Goal: Check status: Check status

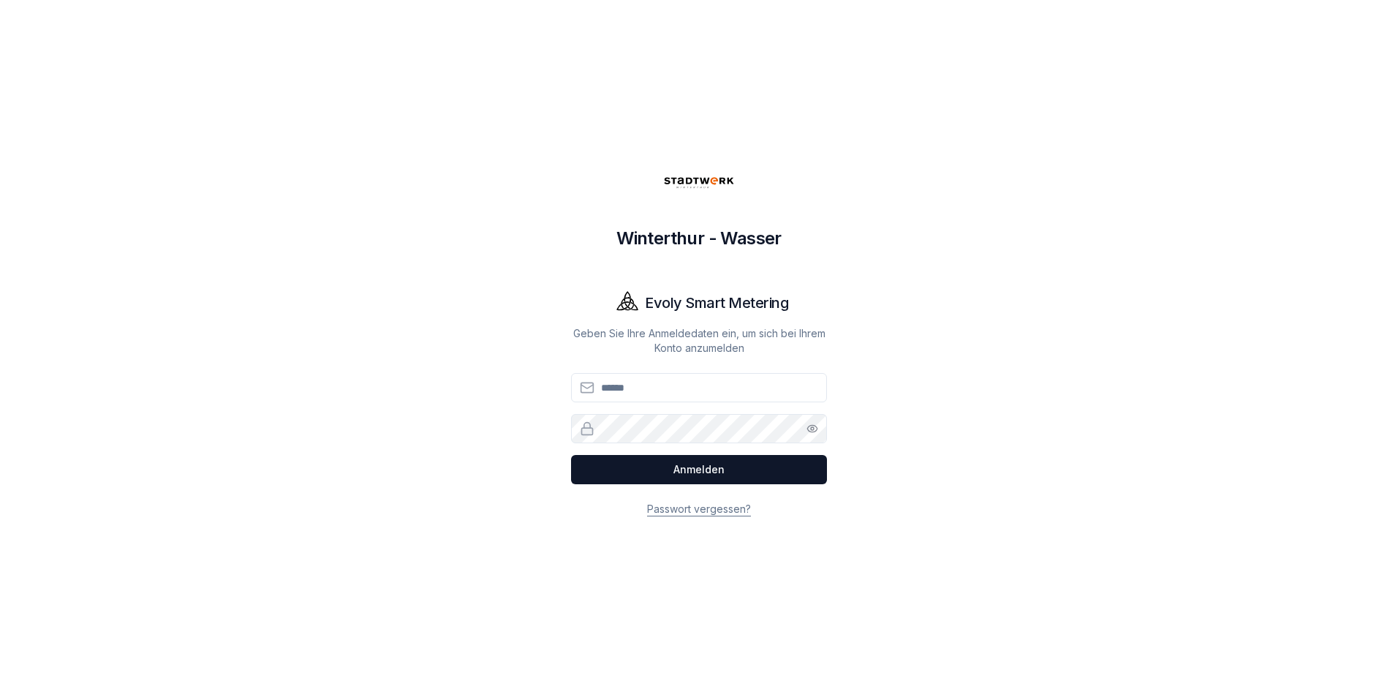
click at [652, 388] on input "E-Mail" at bounding box center [699, 387] width 256 height 29
type input "**********"
click at [571, 455] on button "Anmelden" at bounding box center [699, 469] width 256 height 29
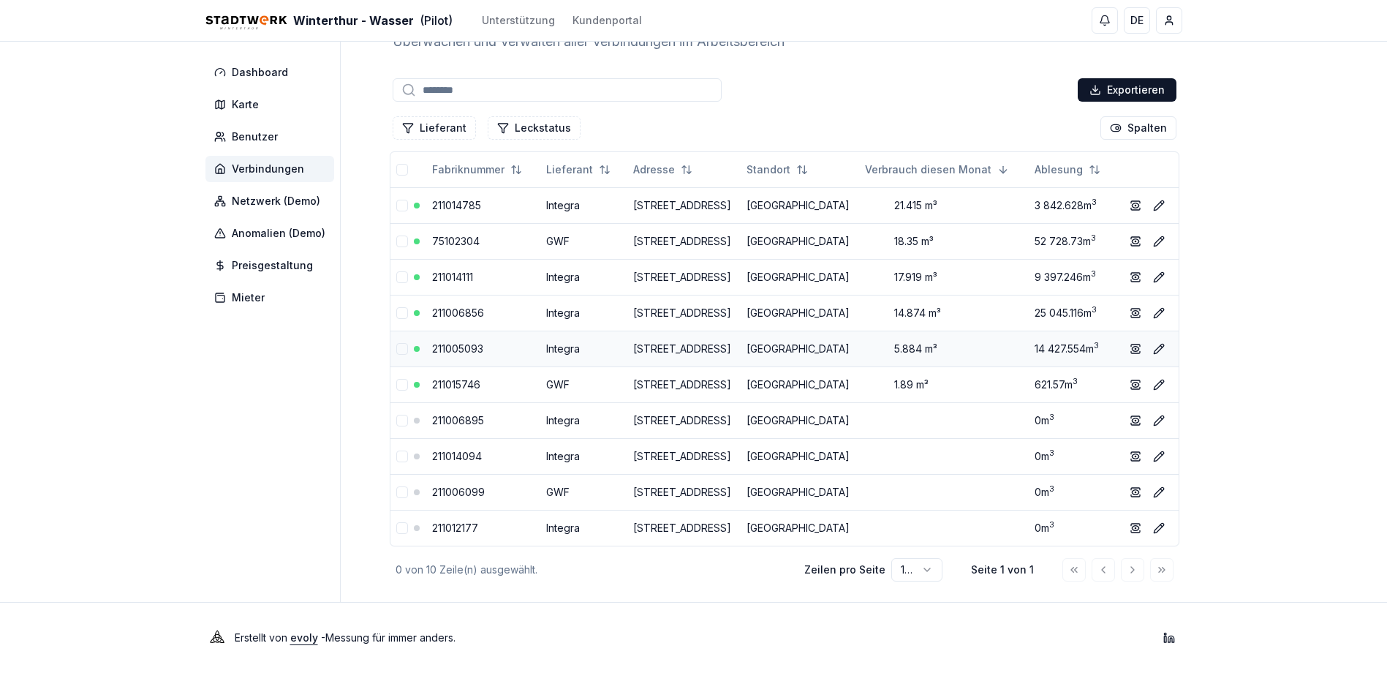
scroll to position [172, 0]
click at [686, 342] on link "[STREET_ADDRESS]" at bounding box center [682, 348] width 98 height 12
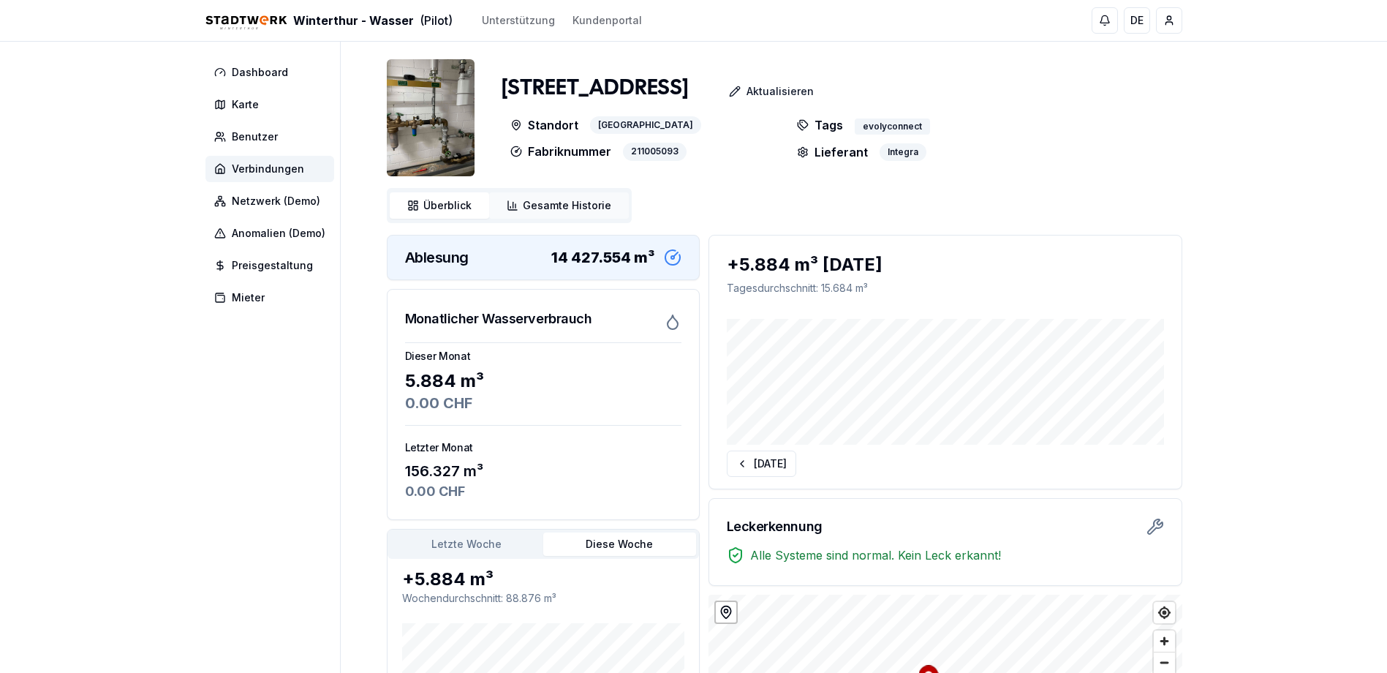
click at [575, 216] on link "Gesamte Historie Historie" at bounding box center [559, 205] width 140 height 26
